Goal: Find specific page/section

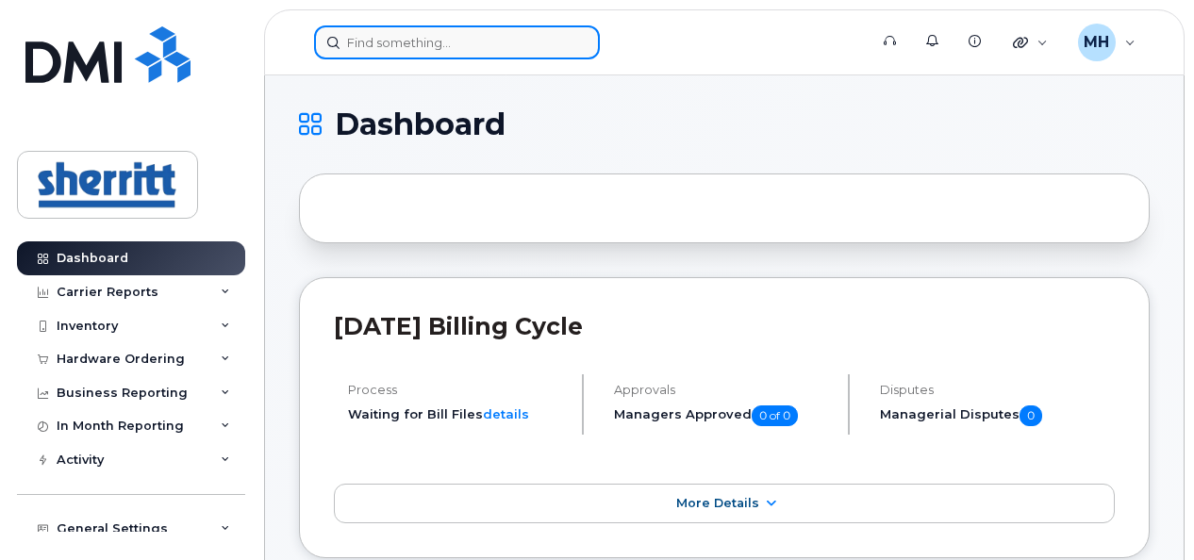
click at [483, 46] on input at bounding box center [457, 42] width 286 height 34
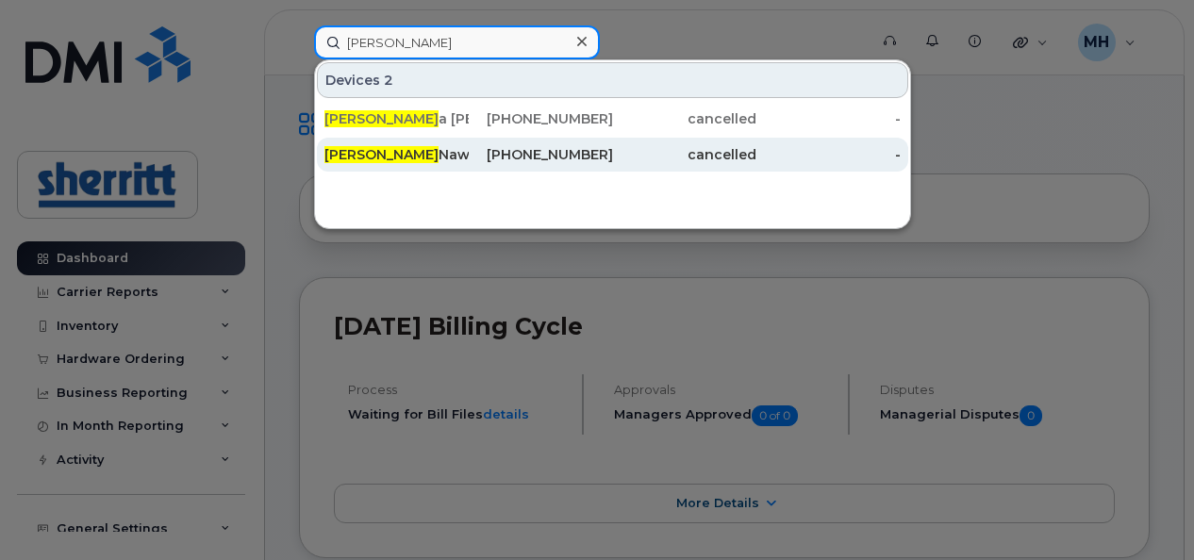
type input "[PERSON_NAME]"
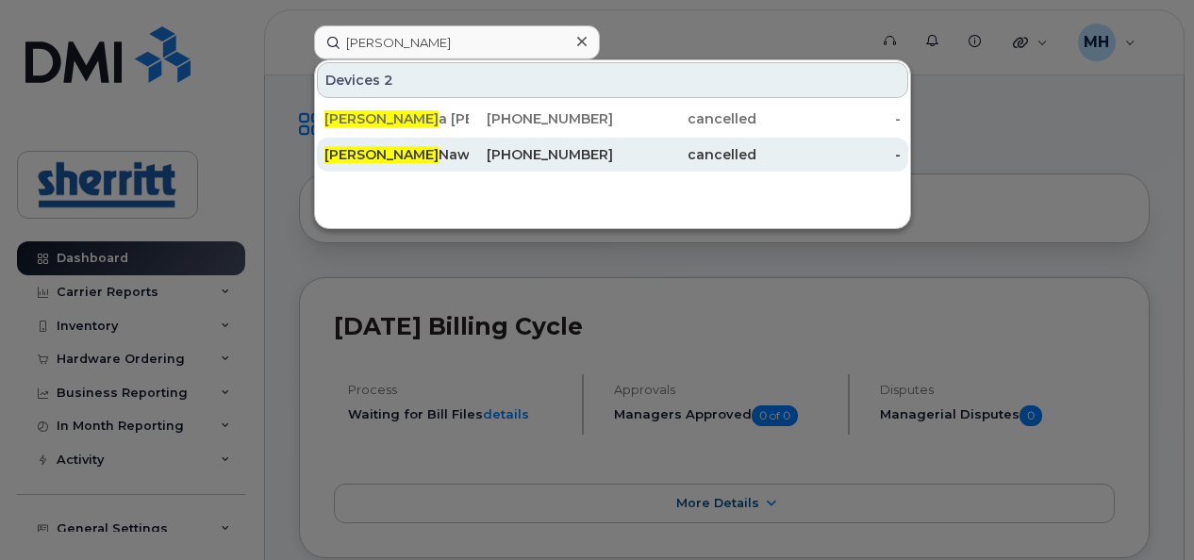
click at [451, 155] on div "[PERSON_NAME] Nawrock1" at bounding box center [397, 154] width 144 height 19
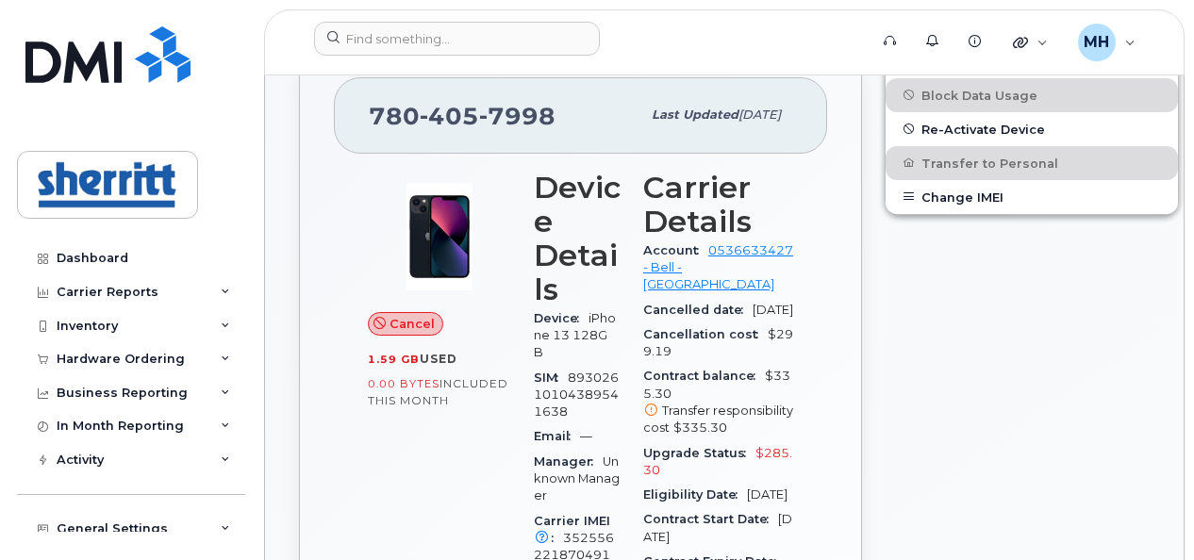
scroll to position [408, 0]
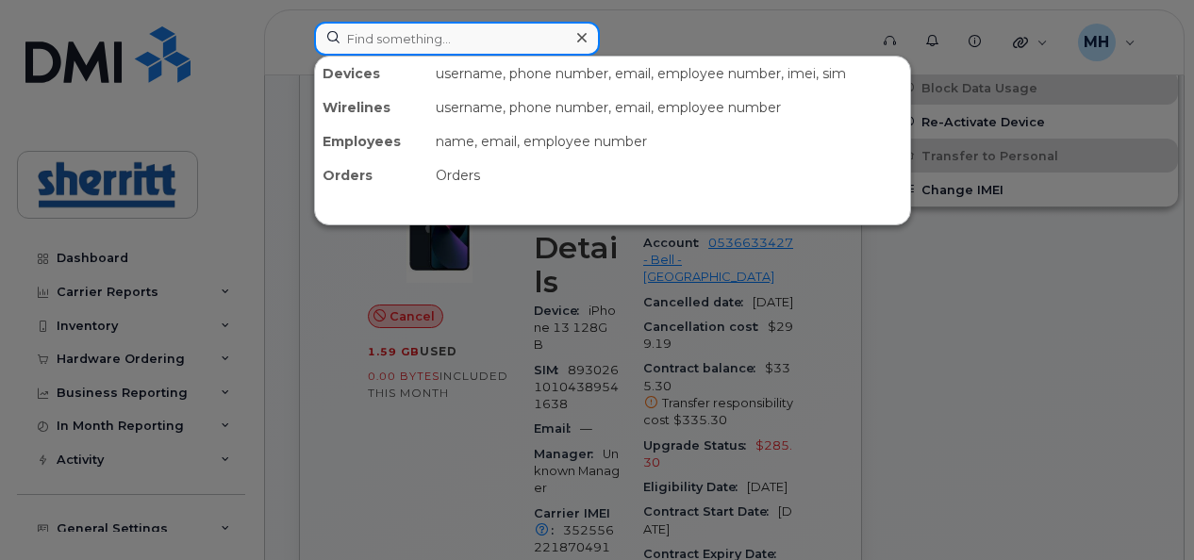
click at [457, 39] on input at bounding box center [457, 39] width 286 height 34
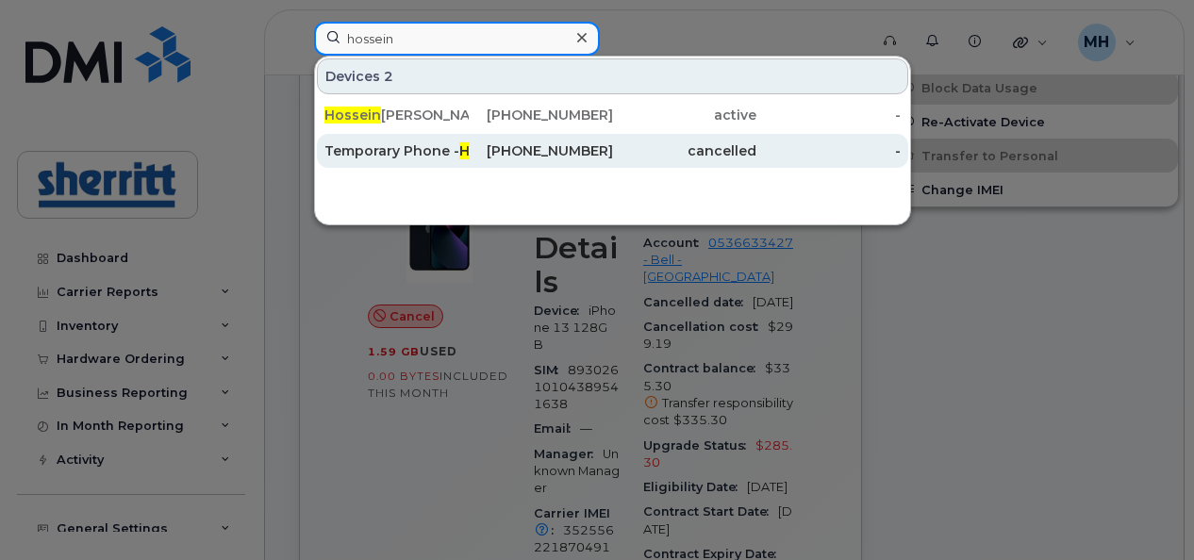
type input "hossein"
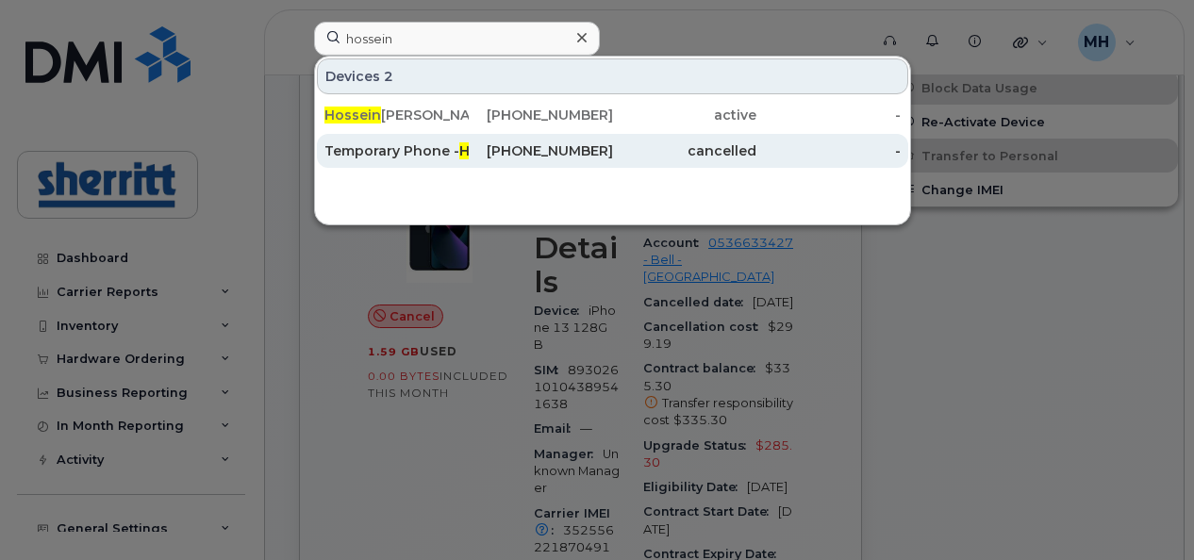
click at [447, 155] on div "Temporary Phone - Hossein Izadi" at bounding box center [397, 151] width 144 height 19
